Goal: Entertainment & Leisure: Consume media (video, audio)

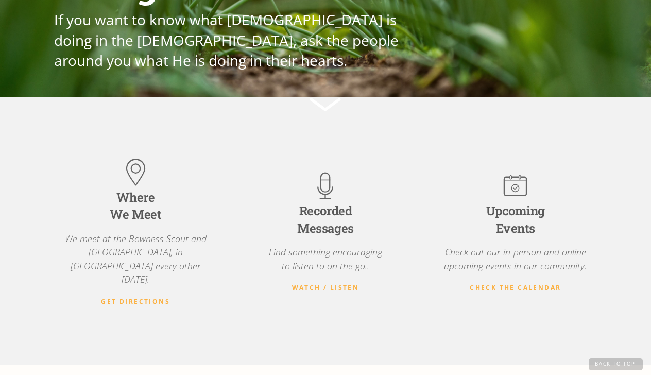
scroll to position [166, 0]
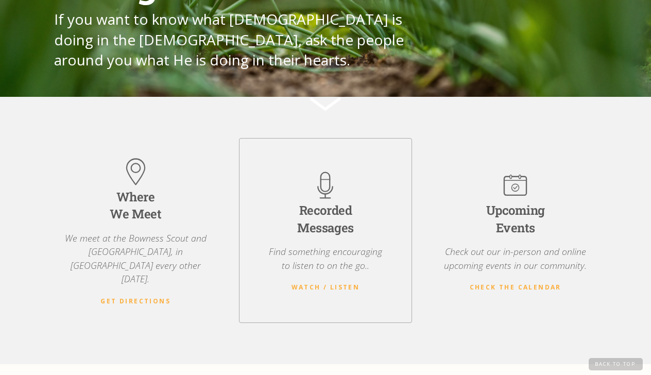
click at [324, 176] on img at bounding box center [324, 184] width 33 height 33
click at [313, 283] on strong "Watch / Listen" at bounding box center [325, 287] width 68 height 9
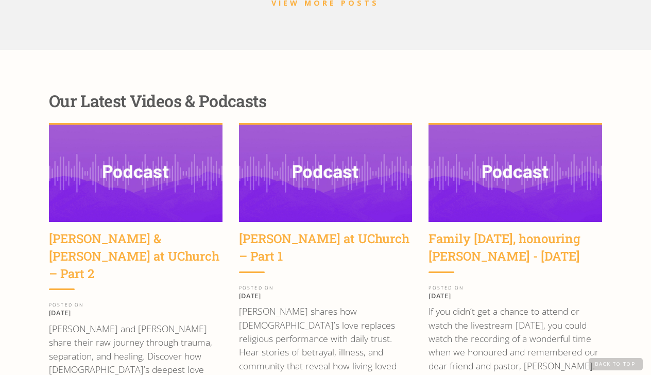
scroll to position [1295, 0]
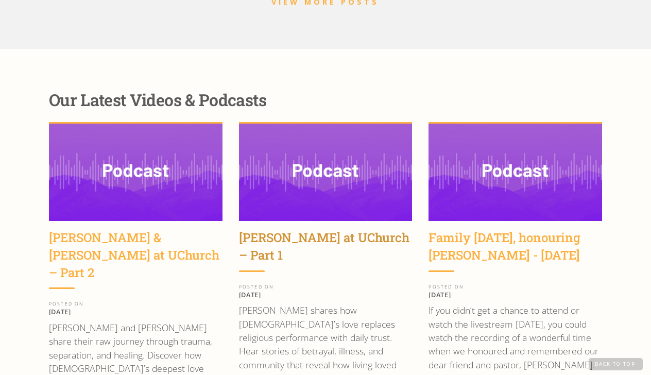
click at [312, 229] on div "[PERSON_NAME] at UChurch – Part 1" at bounding box center [326, 246] width 174 height 34
click at [336, 229] on div "[PERSON_NAME] at UChurch – Part 1" at bounding box center [326, 246] width 174 height 34
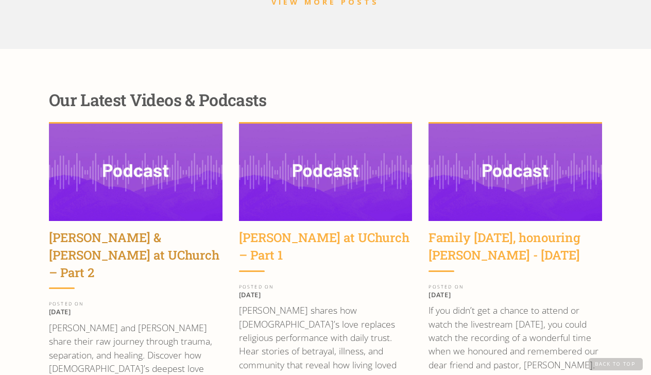
click at [149, 229] on div "Wayne & Sara Jacobsen at UChurch – Part 2" at bounding box center [136, 255] width 174 height 52
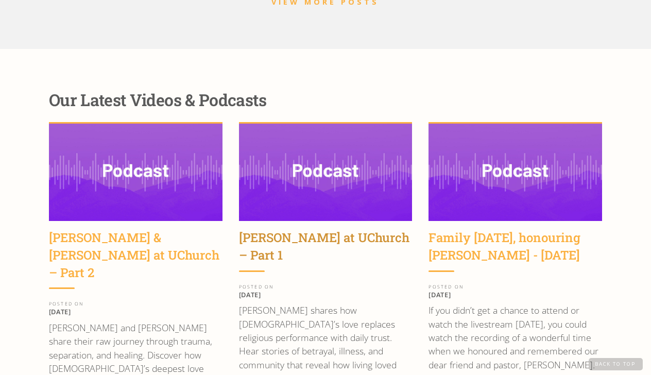
click at [278, 229] on div "[PERSON_NAME] at UChurch – Part 1" at bounding box center [326, 246] width 174 height 34
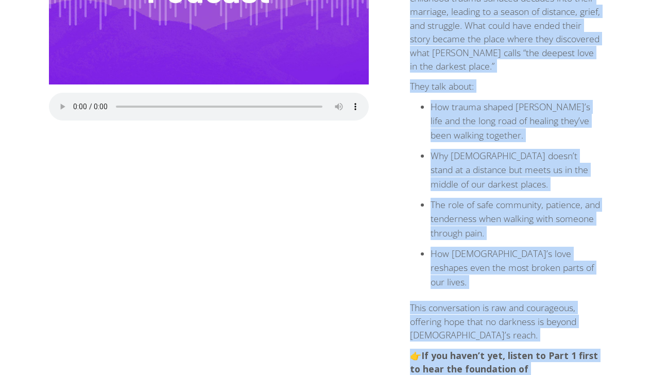
scroll to position [276, 0]
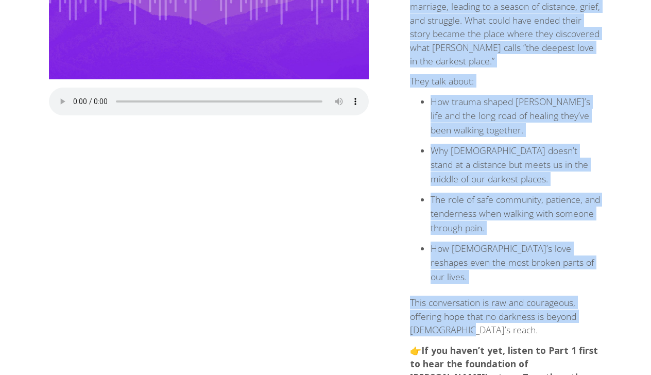
drag, startPoint x: 410, startPoint y: 171, endPoint x: 512, endPoint y: 274, distance: 144.5
click at [512, 274] on div "In Part 2, Wayne is joined by his wife Sara to share their deeply personal jour…" at bounding box center [506, 174] width 192 height 513
copy div "In Part 2, Wayne is joined by his wife Sara to share their deeply personal jour…"
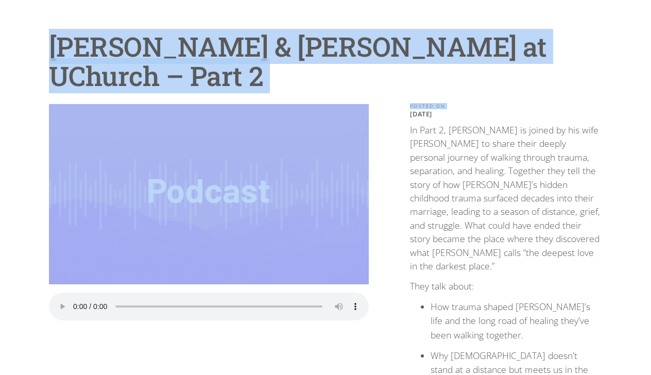
scroll to position [48, 0]
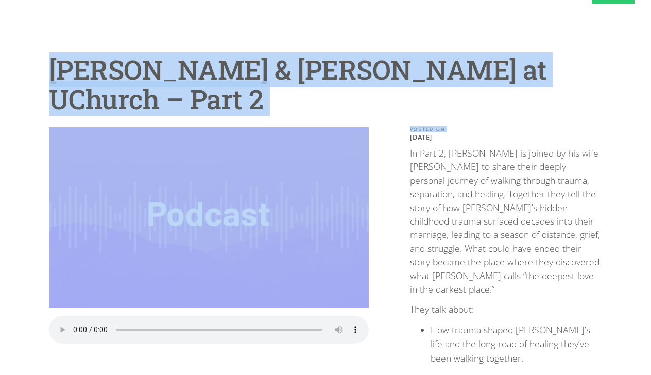
drag, startPoint x: 411, startPoint y: 157, endPoint x: 434, endPoint y: 33, distance: 125.7
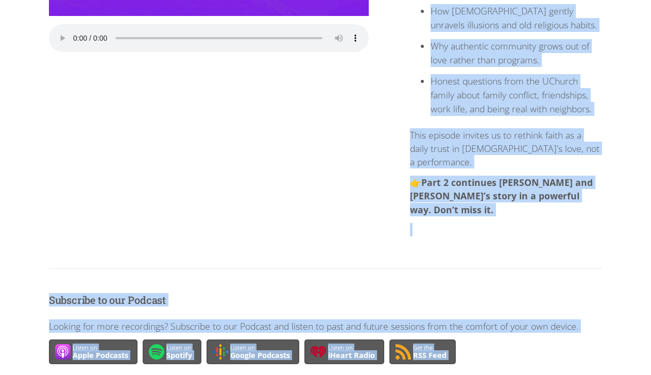
scroll to position [353, 0]
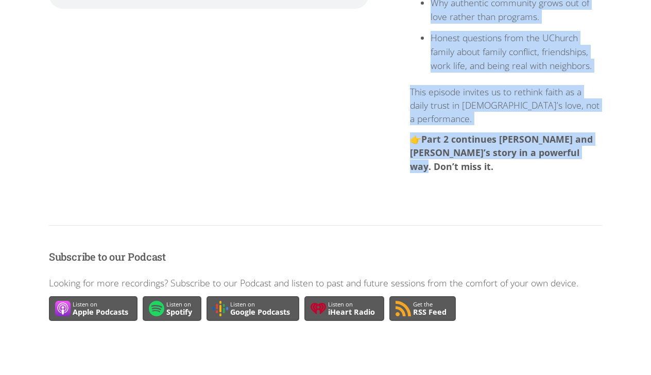
drag, startPoint x: 410, startPoint y: 158, endPoint x: 597, endPoint y: 137, distance: 188.6
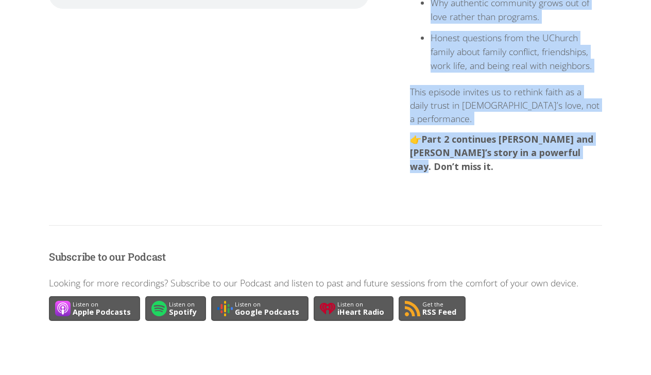
copy div "[DATE] We were so glad to welcome [PERSON_NAME] to [GEOGRAPHIC_DATA]. In this f…"
